Goal: Transaction & Acquisition: Register for event/course

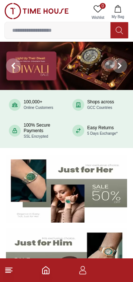
click at [83, 273] on icon "button" at bounding box center [82, 269] width 9 height 9
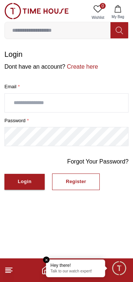
click at [81, 183] on div "Register" at bounding box center [76, 181] width 20 height 8
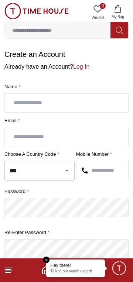
click at [99, 102] on input "text" at bounding box center [66, 103] width 123 height 18
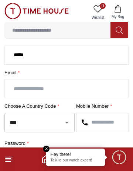
scroll to position [47, 0]
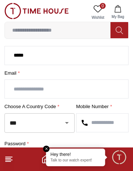
type input "*****"
click at [83, 92] on input "text" at bounding box center [66, 89] width 123 height 18
type input "**********"
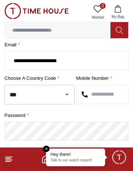
scroll to position [77, 0]
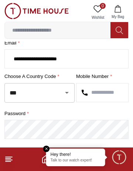
click at [108, 94] on input "text" at bounding box center [102, 93] width 52 height 18
click at [117, 92] on input "*********" at bounding box center [102, 93] width 52 height 18
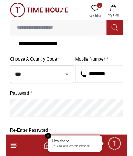
scroll to position [91, 0]
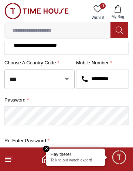
type input "*********"
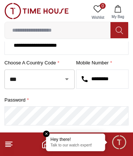
click at [45, 135] on em "Close tooltip" at bounding box center [46, 134] width 7 height 7
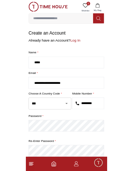
scroll to position [53, 0]
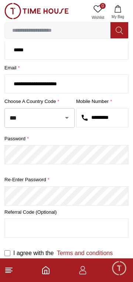
click at [79, 230] on input "text" at bounding box center [66, 228] width 123 height 18
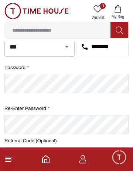
scroll to position [163, 0]
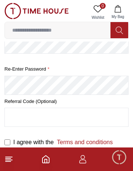
click at [4, 156] on button "Create Account" at bounding box center [36, 164] width 64 height 16
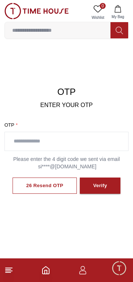
click at [91, 139] on input "text" at bounding box center [66, 141] width 123 height 18
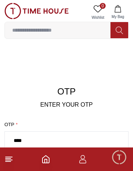
type input "****"
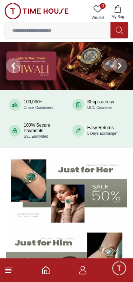
click at [83, 270] on icon "button" at bounding box center [82, 269] width 9 height 9
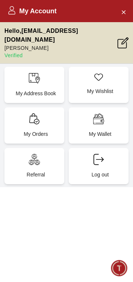
click at [112, 15] on div "My Account" at bounding box center [66, 11] width 133 height 22
click at [124, 12] on icon "Close Account" at bounding box center [123, 11] width 6 height 9
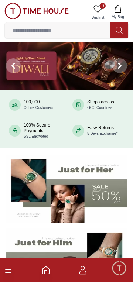
click at [91, 73] on img at bounding box center [66, 66] width 133 height 48
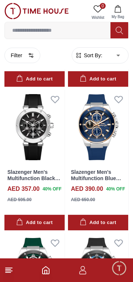
scroll to position [197, 0]
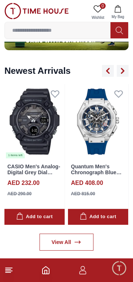
scroll to position [491, 0]
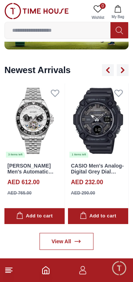
click at [96, 155] on img at bounding box center [98, 120] width 60 height 75
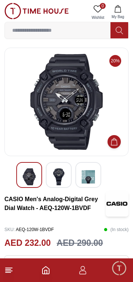
click at [59, 176] on img at bounding box center [58, 176] width 13 height 17
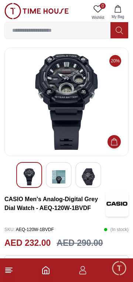
click at [91, 176] on img at bounding box center [87, 176] width 13 height 17
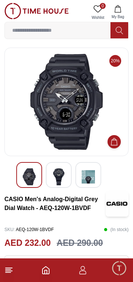
click at [77, 114] on img at bounding box center [66, 102] width 111 height 96
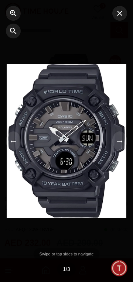
click at [118, 142] on button "→" at bounding box center [119, 140] width 15 height 19
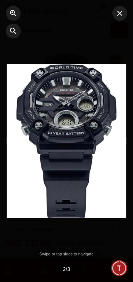
click at [116, 137] on button "→" at bounding box center [119, 140] width 15 height 19
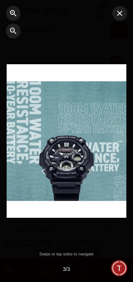
click at [119, 144] on button "→" at bounding box center [119, 140] width 15 height 19
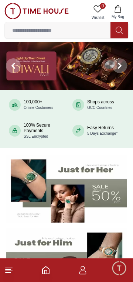
scroll to position [491, 0]
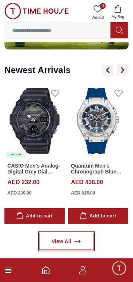
click at [69, 241] on link "View All" at bounding box center [66, 241] width 54 height 17
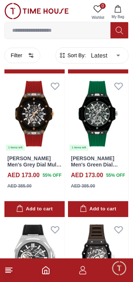
scroll to position [1160, 0]
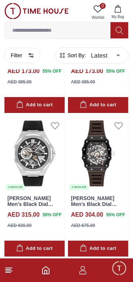
scroll to position [1287, 0]
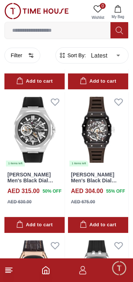
click at [104, 146] on img at bounding box center [98, 129] width 60 height 75
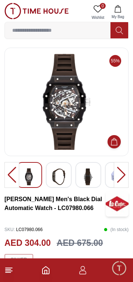
click at [120, 174] on div at bounding box center [121, 175] width 15 height 26
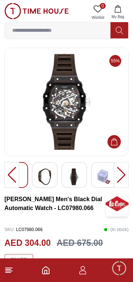
click at [121, 171] on div at bounding box center [121, 175] width 15 height 26
click at [44, 176] on img at bounding box center [44, 176] width 13 height 17
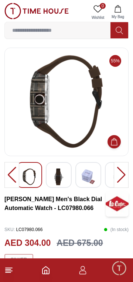
click at [60, 175] on img at bounding box center [58, 176] width 13 height 17
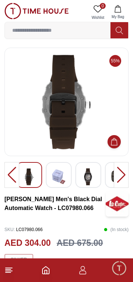
click at [88, 177] on img at bounding box center [87, 176] width 13 height 17
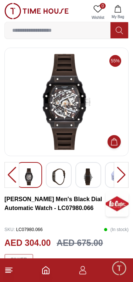
click at [61, 173] on img at bounding box center [58, 176] width 13 height 17
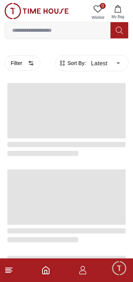
scroll to position [1179, 0]
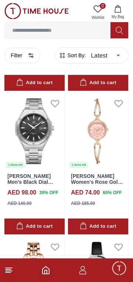
scroll to position [568, 0]
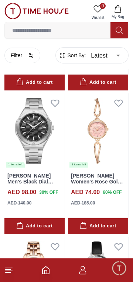
click at [36, 145] on img at bounding box center [34, 130] width 60 height 75
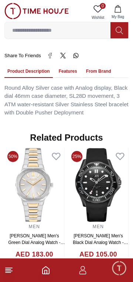
scroll to position [509, 0]
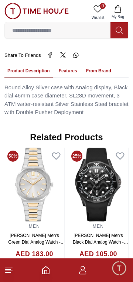
click at [67, 65] on button "Features" at bounding box center [68, 71] width 24 height 13
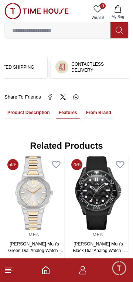
scroll to position [466, 0]
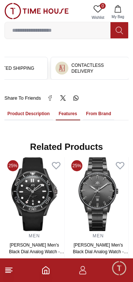
click at [99, 108] on button "From Brand" at bounding box center [98, 114] width 31 height 13
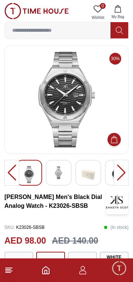
scroll to position [0, 0]
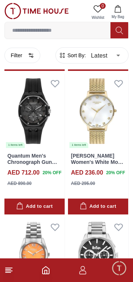
scroll to position [452, 0]
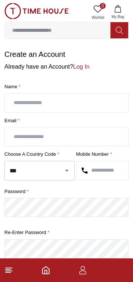
click at [46, 272] on icon "Home" at bounding box center [45, 269] width 9 height 9
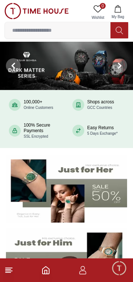
click at [87, 72] on img at bounding box center [66, 66] width 133 height 48
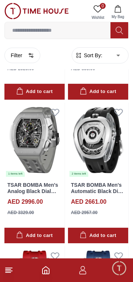
scroll to position [257, 0]
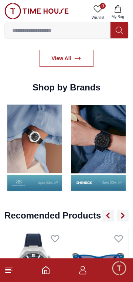
scroll to position [675, 0]
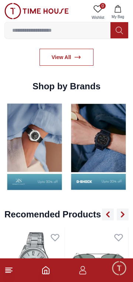
click at [65, 153] on img at bounding box center [34, 147] width 60 height 94
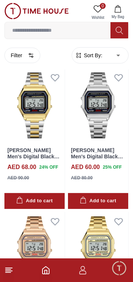
scroll to position [1219, 0]
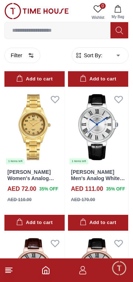
scroll to position [2775, 0]
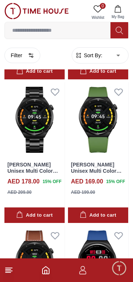
scroll to position [3358, 0]
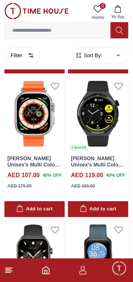
scroll to position [5665, 0]
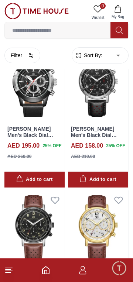
scroll to position [7159, 0]
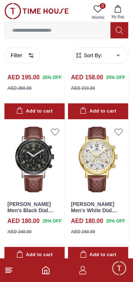
scroll to position [7197, 0]
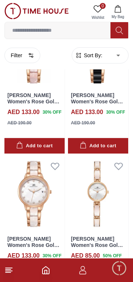
scroll to position [4200, 0]
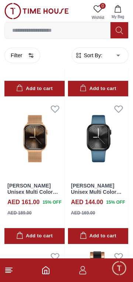
scroll to position [3238, 0]
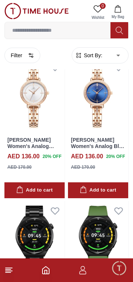
scroll to position [2909, 0]
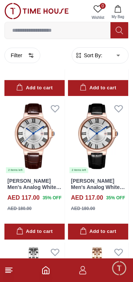
click at [45, 270] on polyline "Home" at bounding box center [46, 272] width 2 height 4
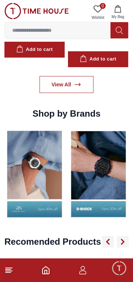
scroll to position [648, 0]
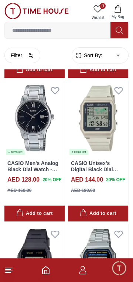
scroll to position [428, 0]
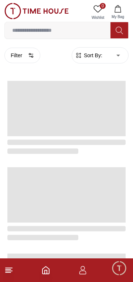
scroll to position [1373, 0]
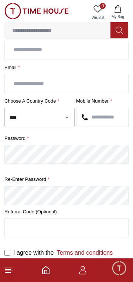
scroll to position [53, 0]
